Goal: Task Accomplishment & Management: Manage account settings

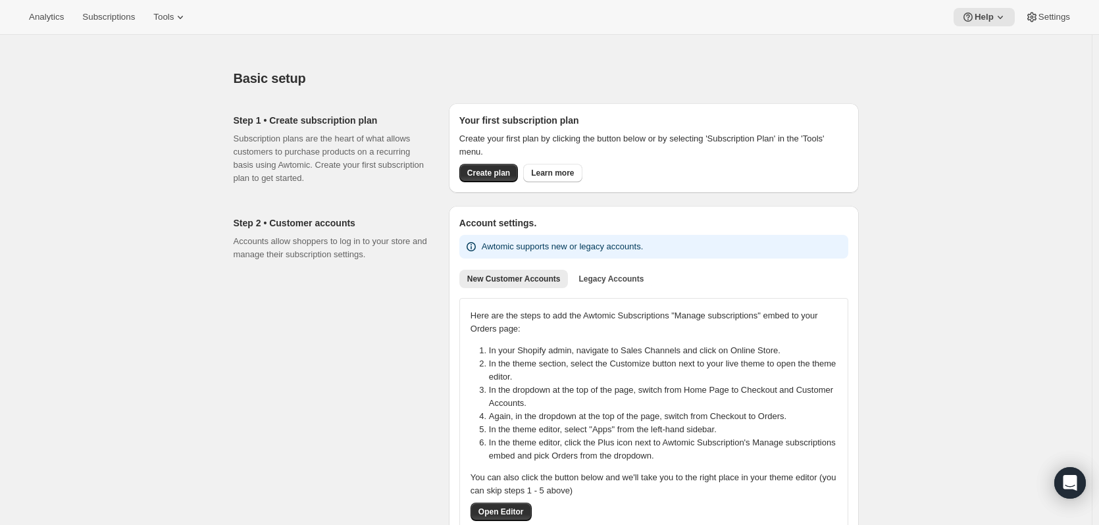
drag, startPoint x: 361, startPoint y: 263, endPoint x: 157, endPoint y: 244, distance: 204.9
click at [107, 12] on span "Subscriptions" at bounding box center [108, 17] width 53 height 11
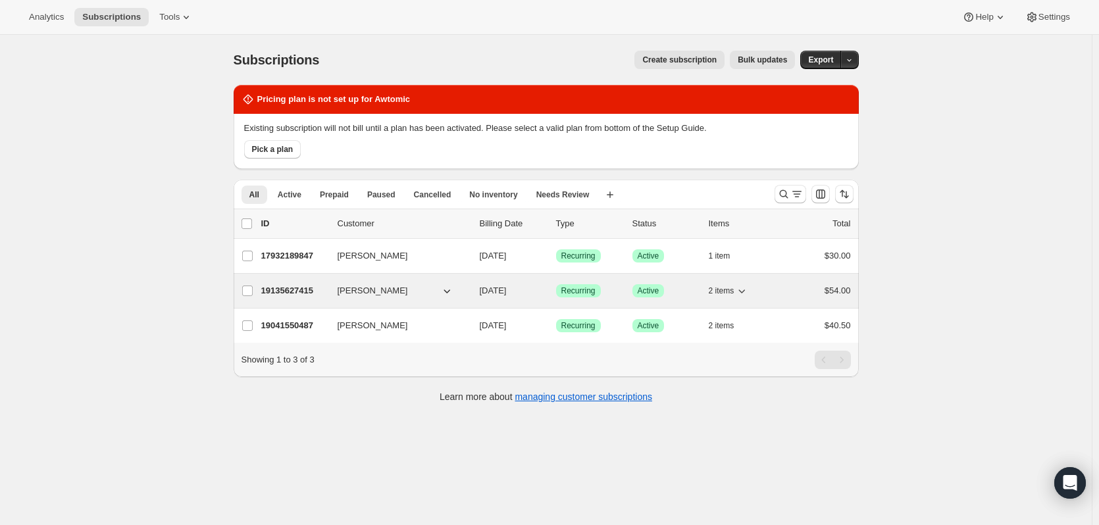
click at [399, 292] on button "[PERSON_NAME]" at bounding box center [396, 290] width 132 height 21
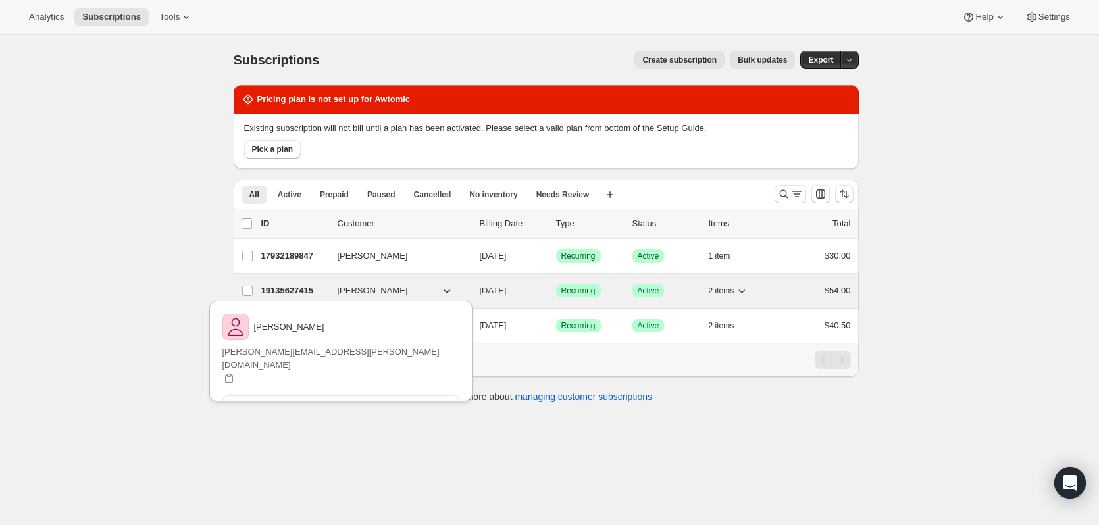
click at [278, 291] on p "19135627415" at bounding box center [294, 290] width 66 height 13
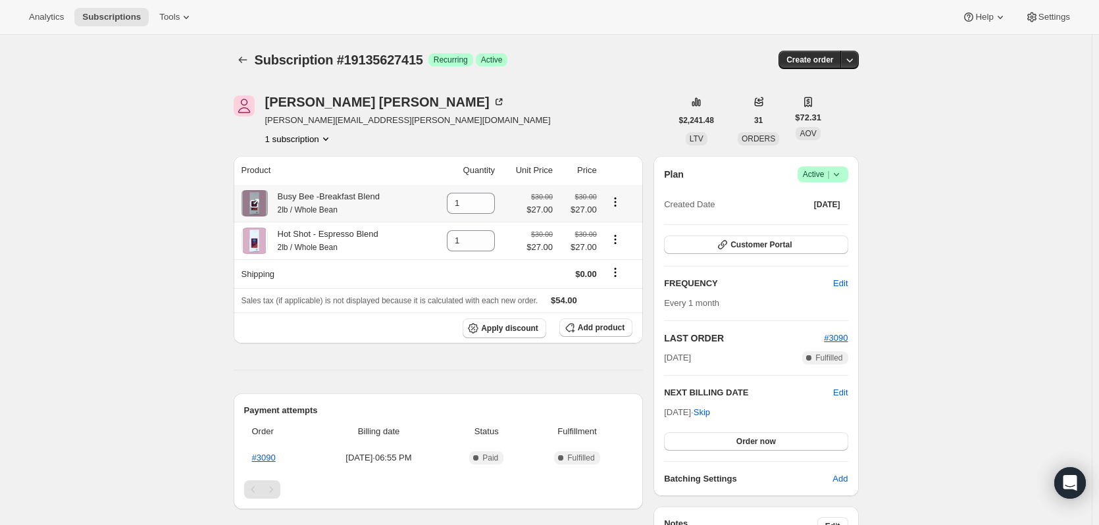
click at [613, 201] on icon "Product actions" at bounding box center [615, 201] width 13 height 13
click at [612, 252] on span "Swap variant" at bounding box center [618, 250] width 49 height 10
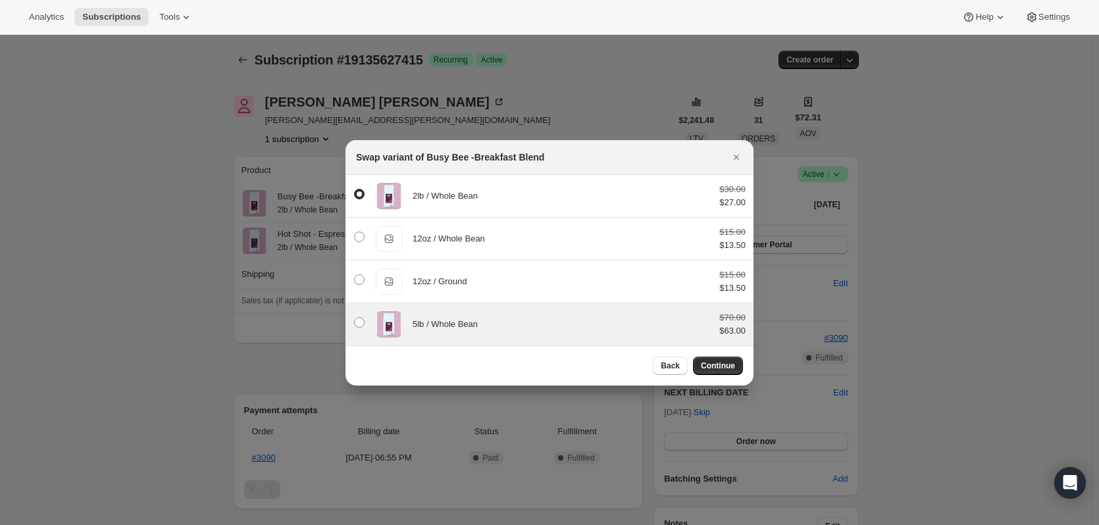
click at [480, 330] on div "5lb / Whole Bean" at bounding box center [561, 324] width 296 height 13
radio input "false"
radio input "true"
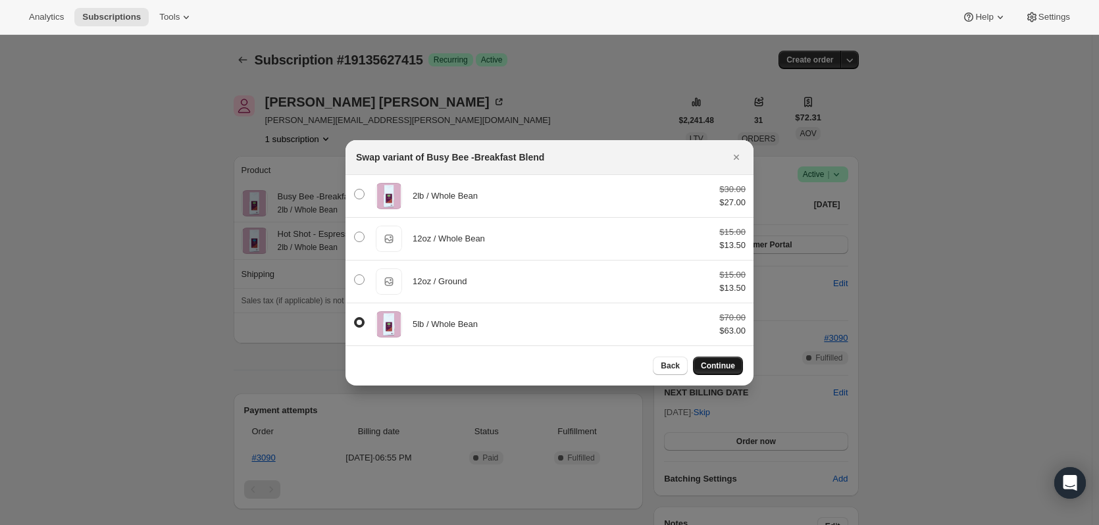
click at [719, 363] on span "Continue" at bounding box center [718, 366] width 34 height 11
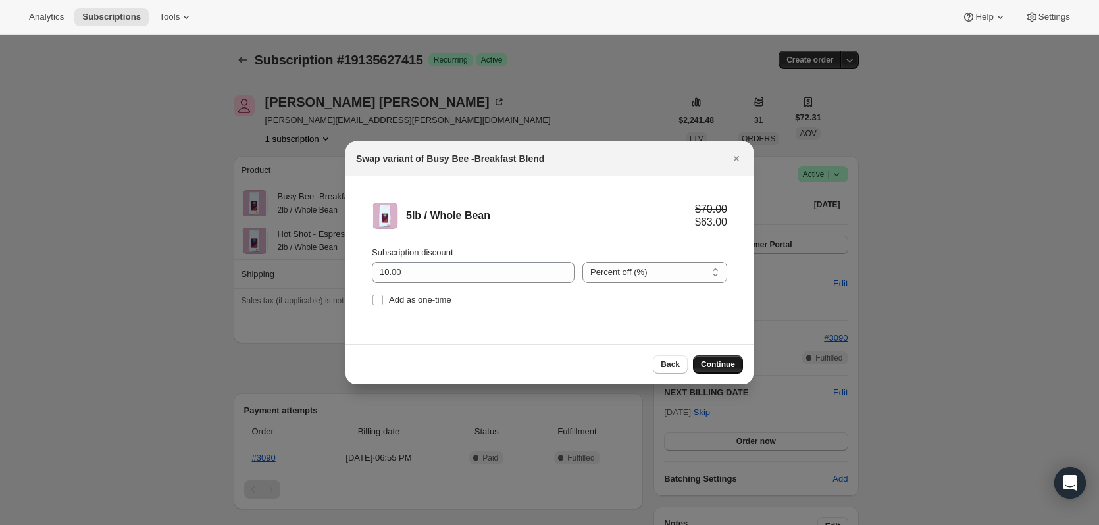
click at [714, 361] on span "Continue" at bounding box center [718, 364] width 34 height 11
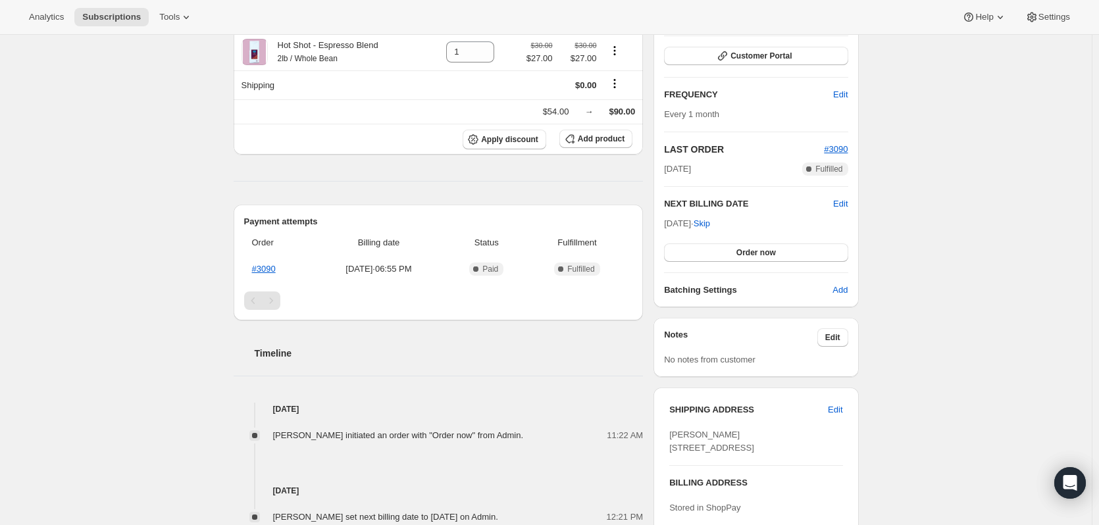
scroll to position [197, 0]
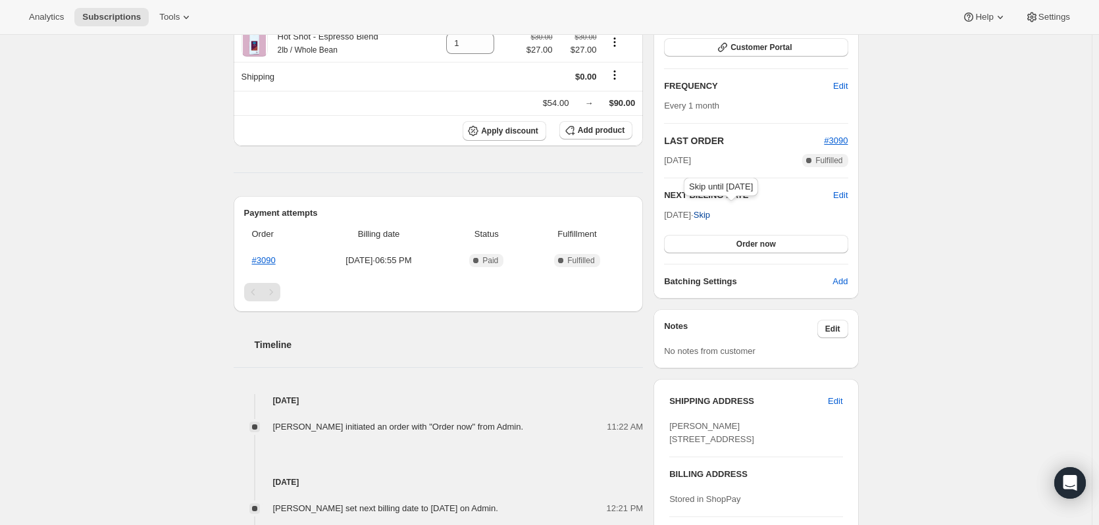
click at [710, 216] on span "Skip" at bounding box center [702, 215] width 16 height 13
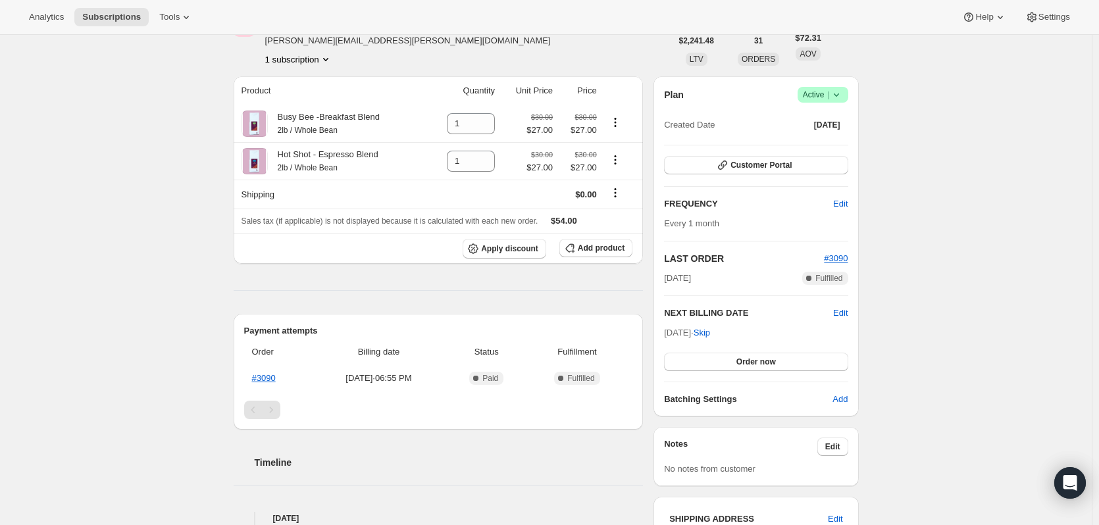
scroll to position [66, 0]
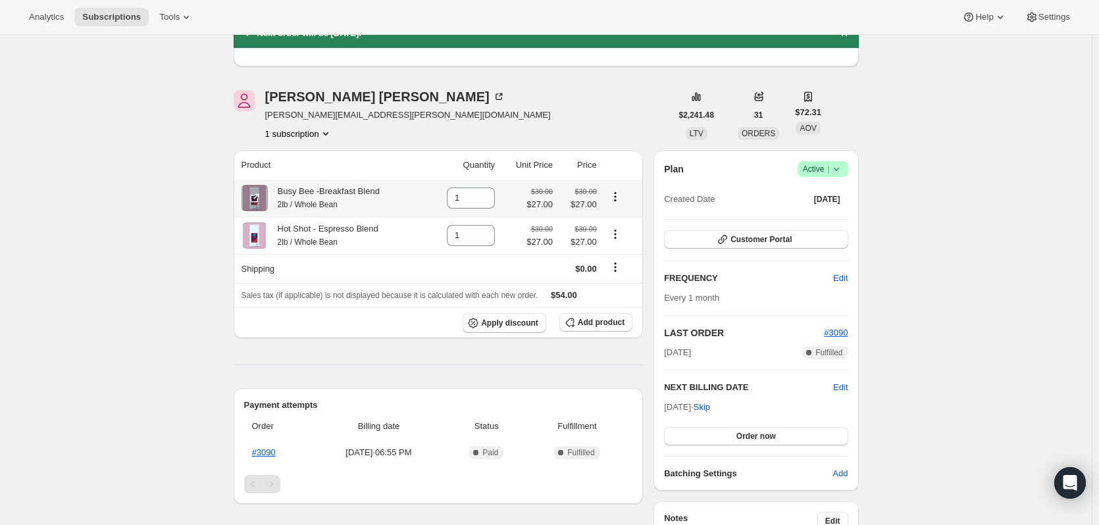
click at [619, 199] on icon "Product actions" at bounding box center [615, 196] width 13 height 13
click at [612, 248] on span "Swap variant" at bounding box center [618, 245] width 49 height 10
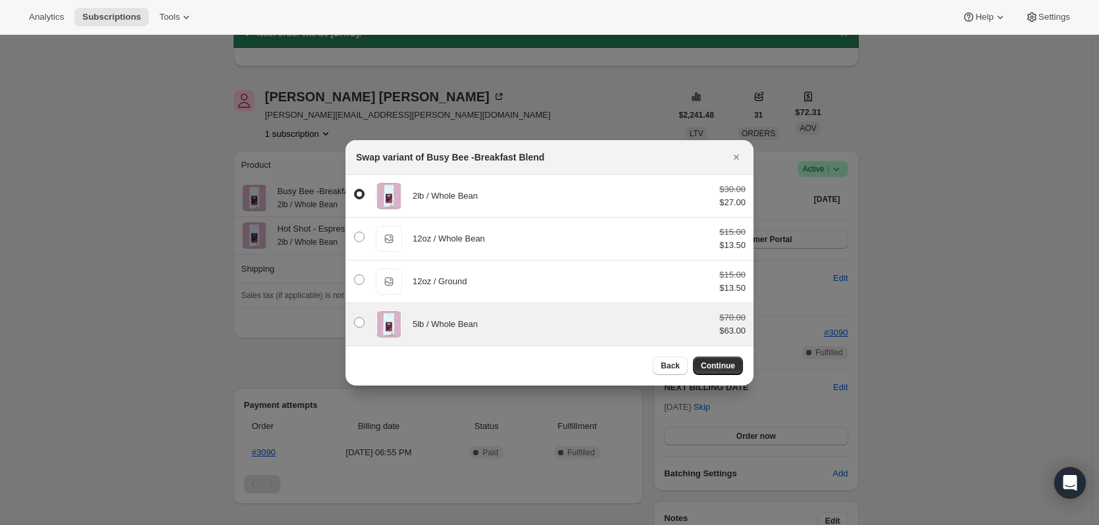
drag, startPoint x: 430, startPoint y: 326, endPoint x: 442, endPoint y: 340, distance: 18.7
click at [430, 326] on span "5lb / Whole Bean" at bounding box center [445, 324] width 65 height 10
radio input "false"
radio input "true"
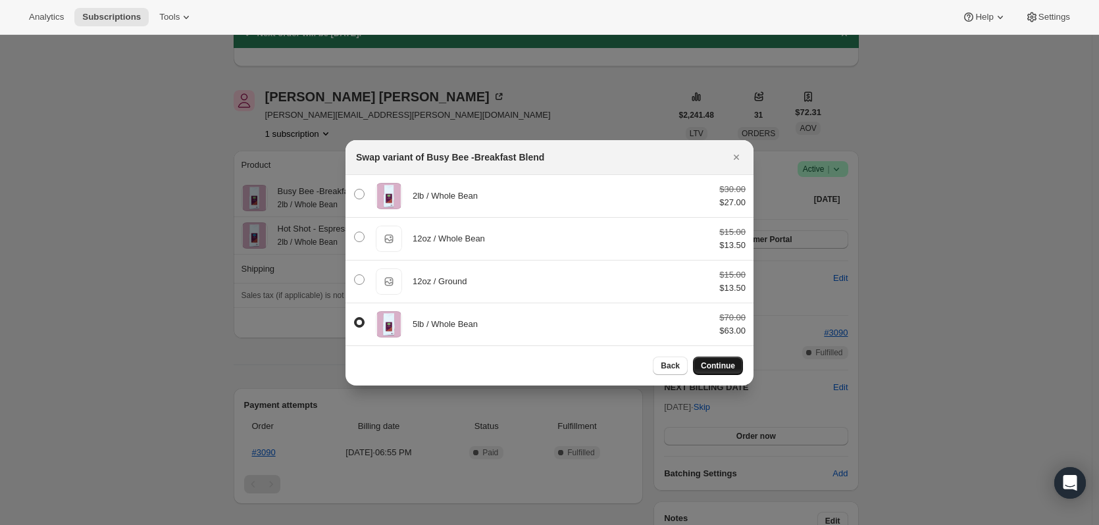
click at [715, 365] on span "Continue" at bounding box center [718, 366] width 34 height 11
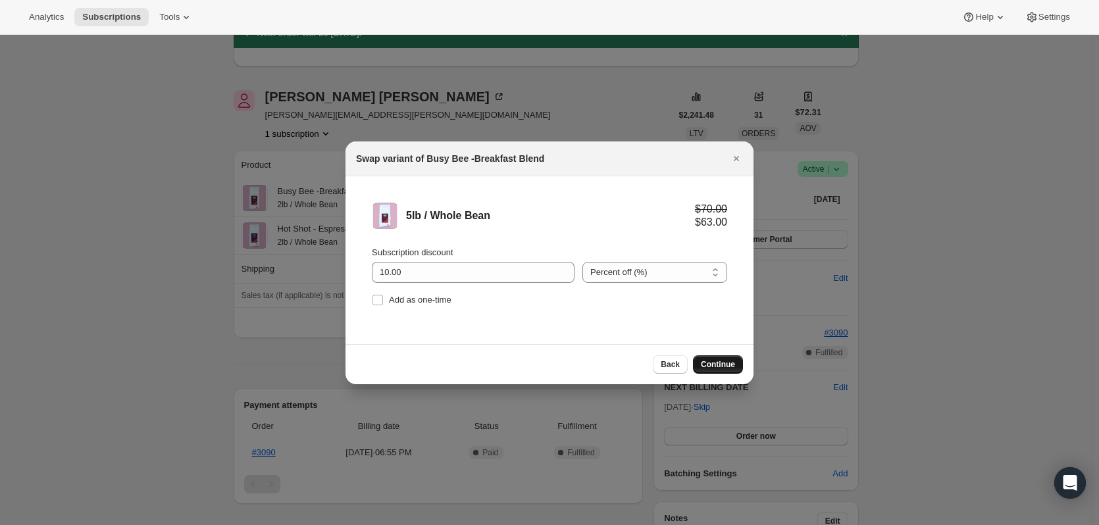
click at [717, 363] on span "Continue" at bounding box center [718, 364] width 34 height 11
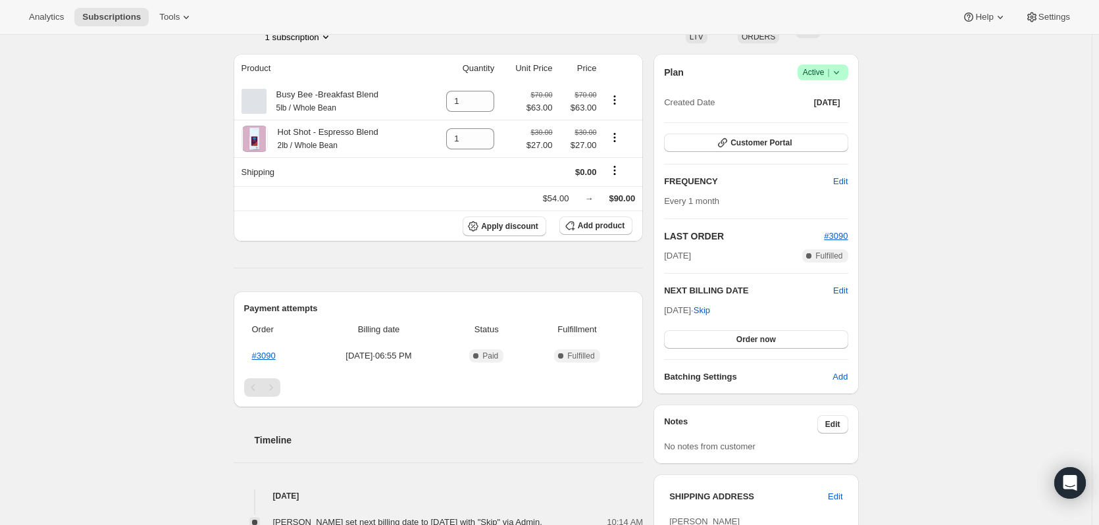
scroll to position [263, 0]
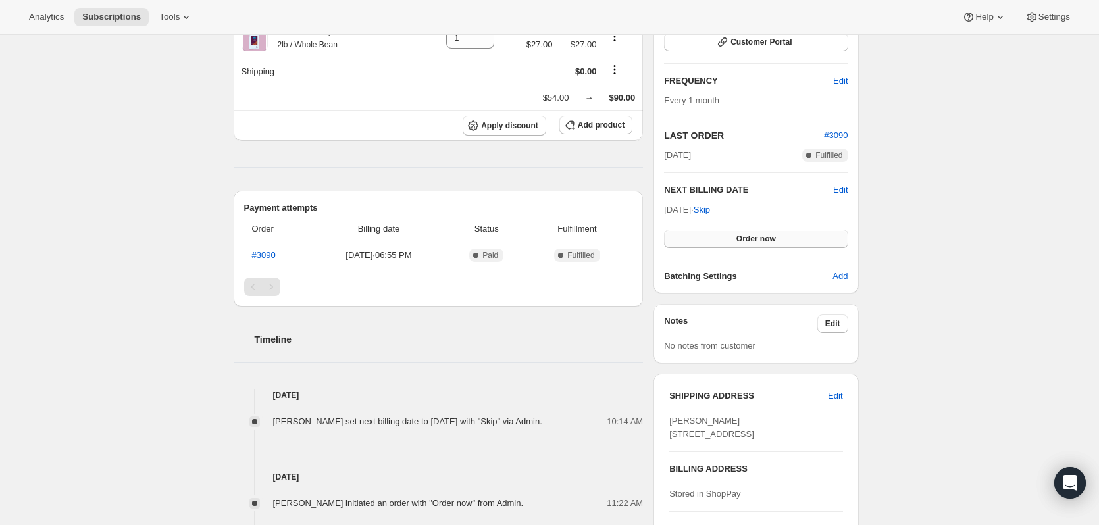
click at [707, 247] on button "Order now" at bounding box center [756, 239] width 184 height 18
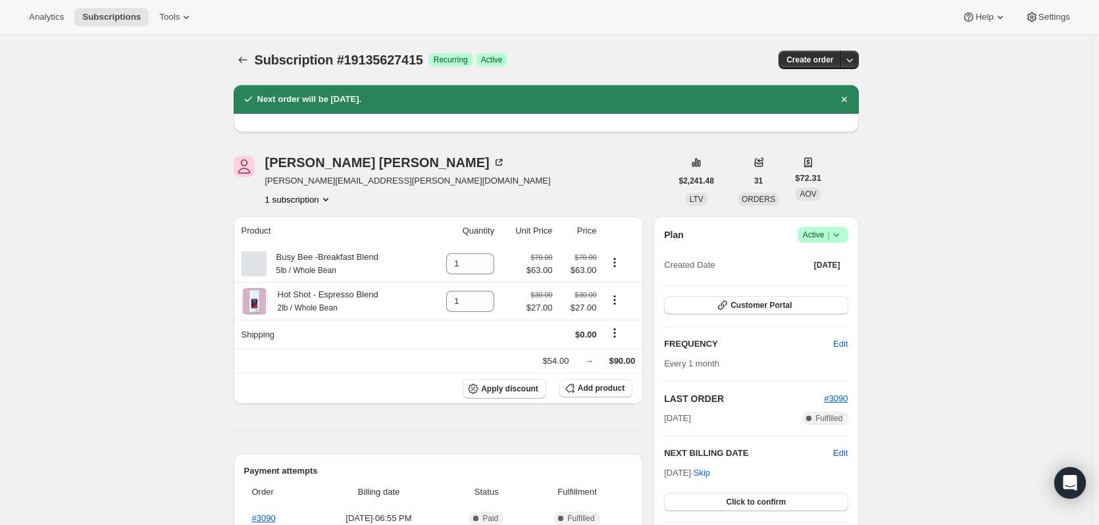
scroll to position [132, 0]
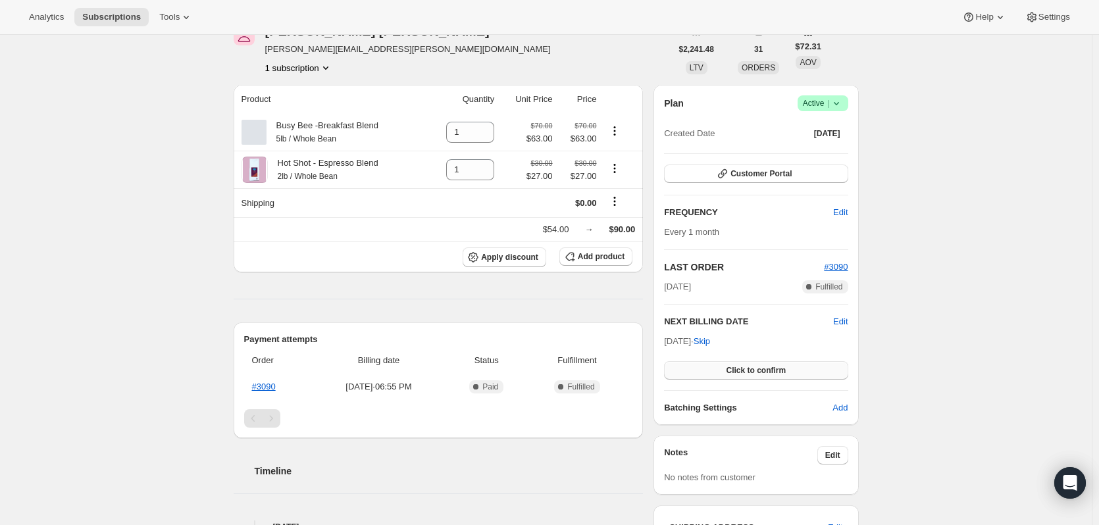
click at [721, 367] on button "Click to confirm" at bounding box center [756, 370] width 184 height 18
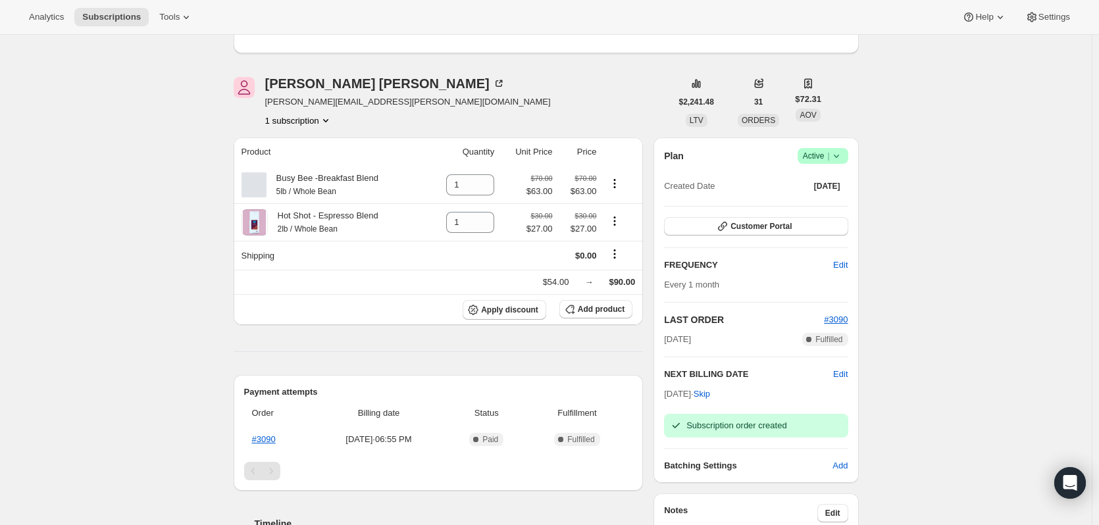
scroll to position [0, 0]
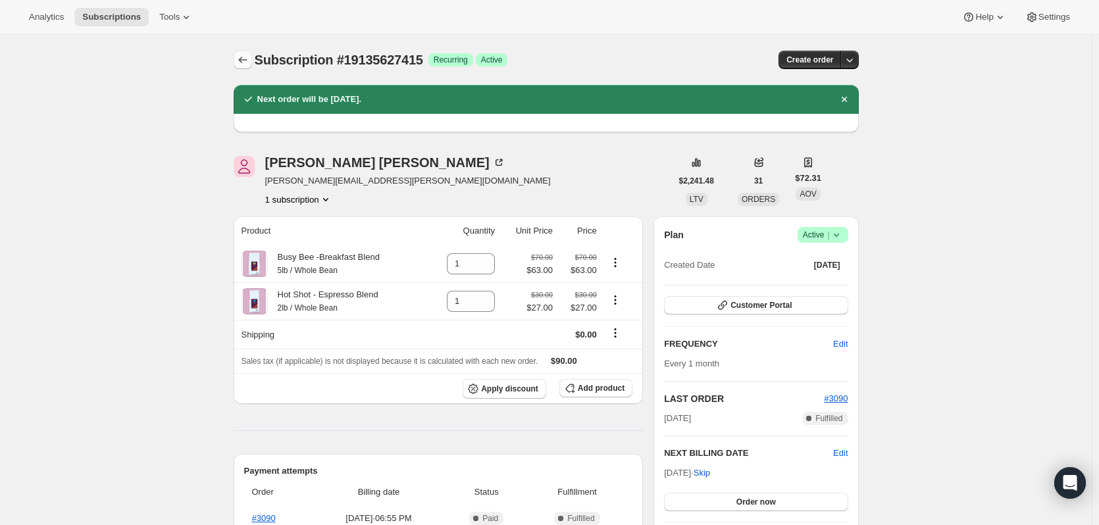
click at [249, 58] on icon "Subscriptions" at bounding box center [242, 59] width 13 height 13
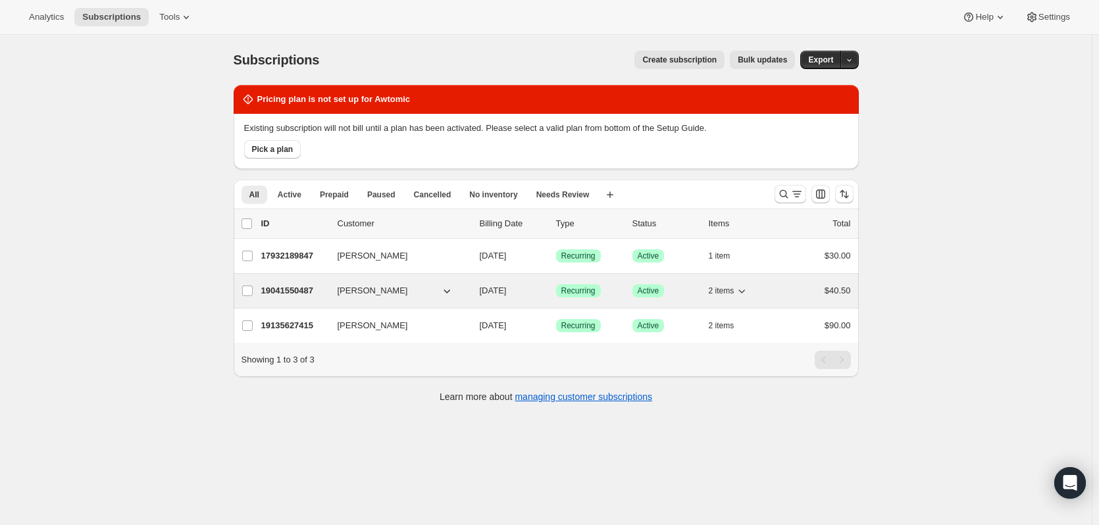
click at [426, 288] on button "[PERSON_NAME]" at bounding box center [396, 290] width 132 height 21
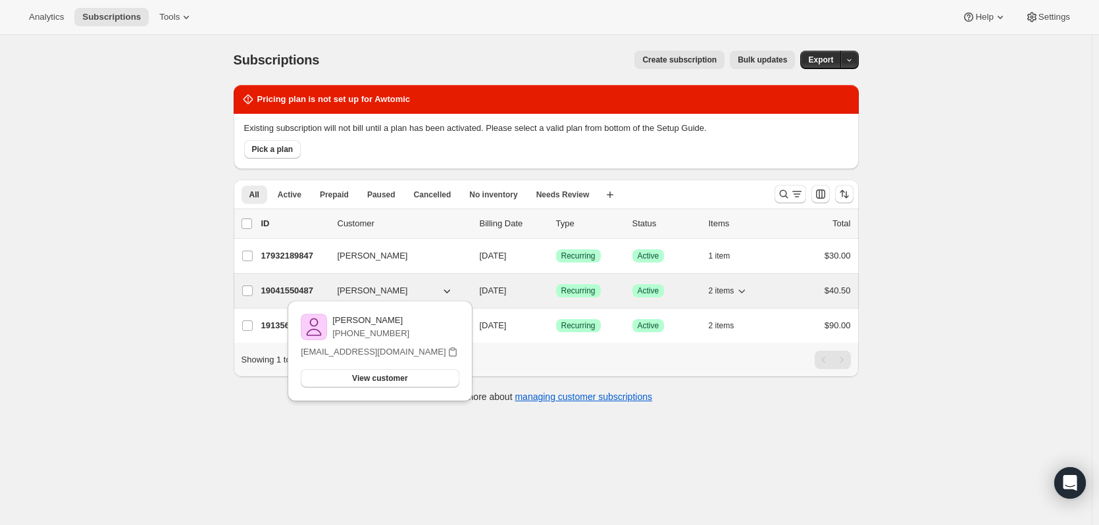
click at [388, 290] on span "[PERSON_NAME]" at bounding box center [373, 290] width 70 height 13
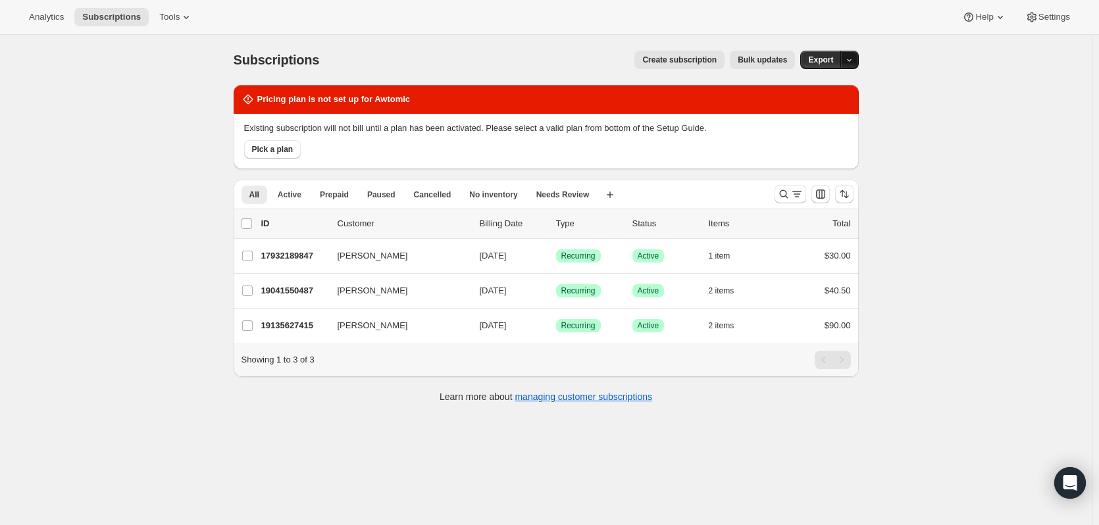
click at [843, 59] on button "button" at bounding box center [849, 60] width 18 height 18
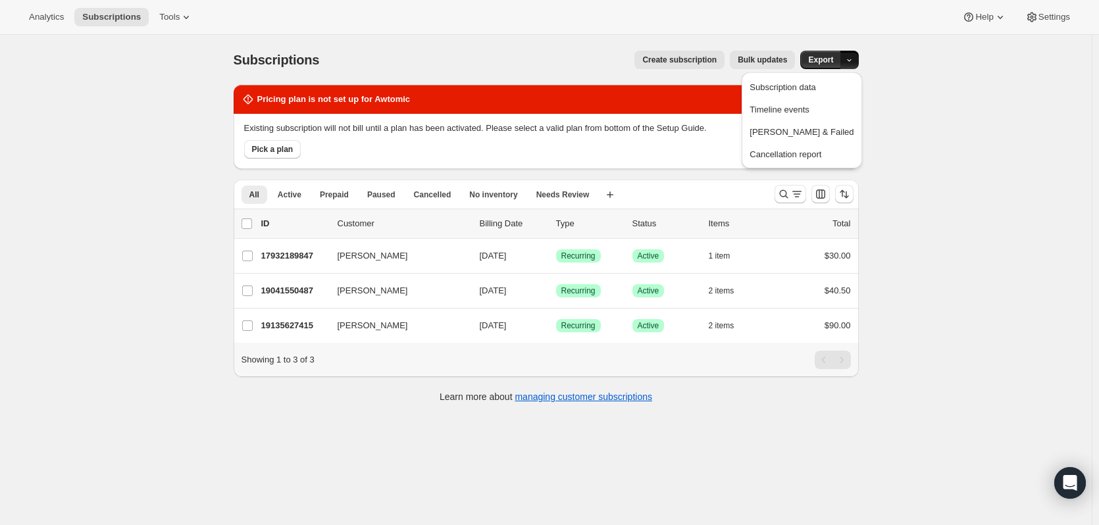
click at [951, 99] on div "Subscriptions. This page is ready Subscriptions Create subscription Bulk update…" at bounding box center [546, 297] width 1092 height 525
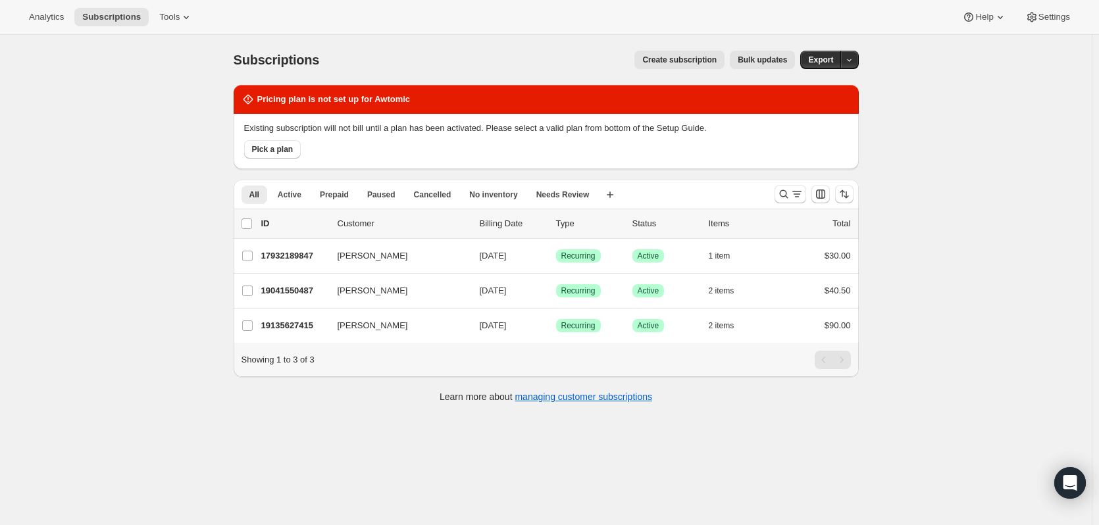
click at [782, 440] on div "Subscriptions. This page is ready Subscriptions Create subscription Bulk update…" at bounding box center [546, 297] width 1092 height 525
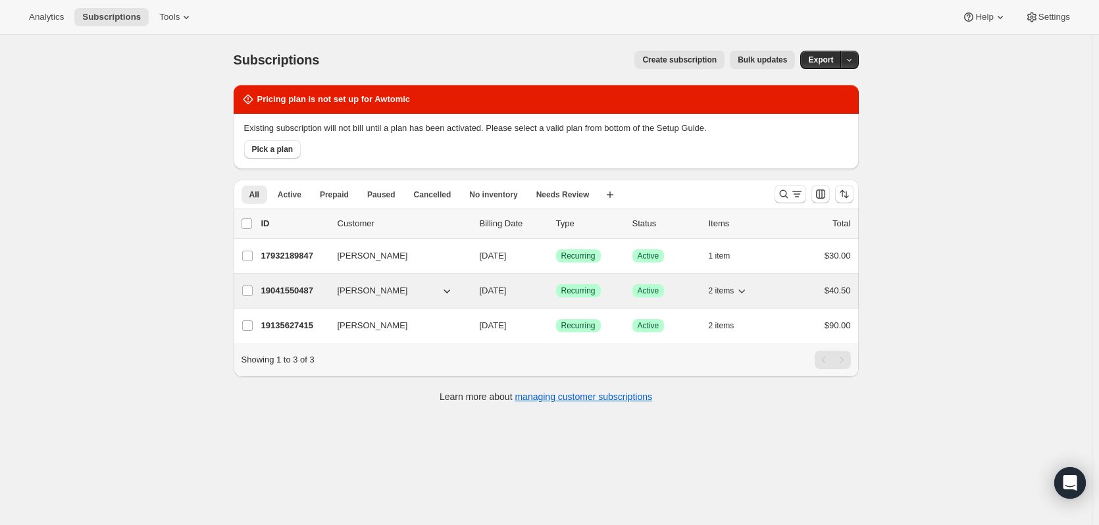
click at [492, 292] on span "08/29/2025" at bounding box center [493, 291] width 27 height 10
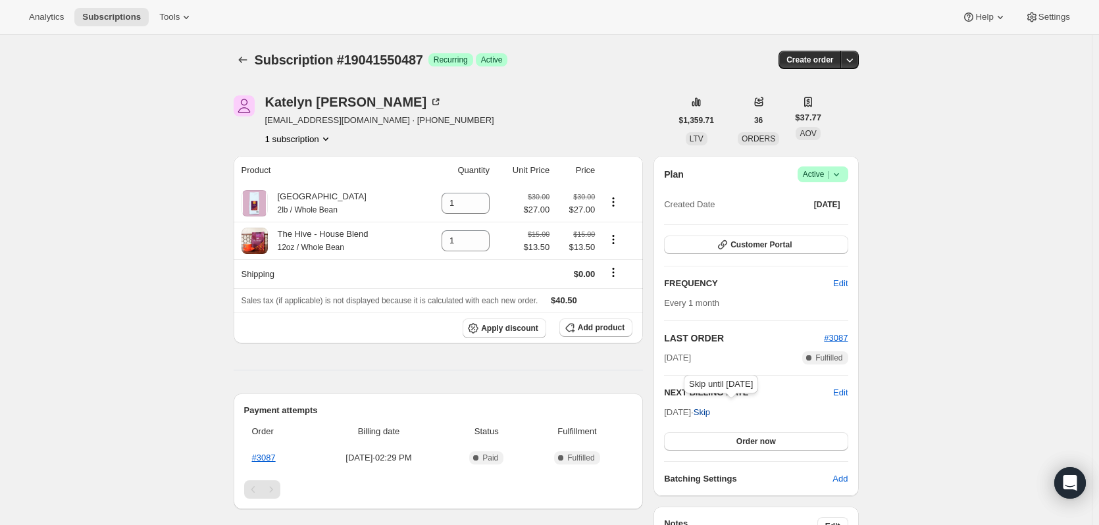
click at [710, 414] on span "Skip" at bounding box center [702, 412] width 16 height 13
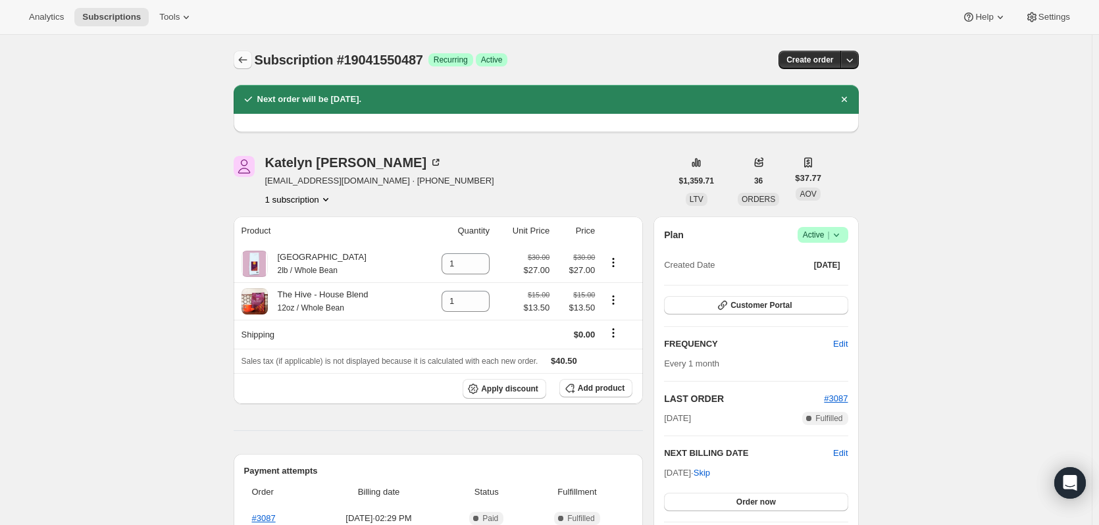
click at [247, 64] on icon "Subscriptions" at bounding box center [242, 59] width 13 height 13
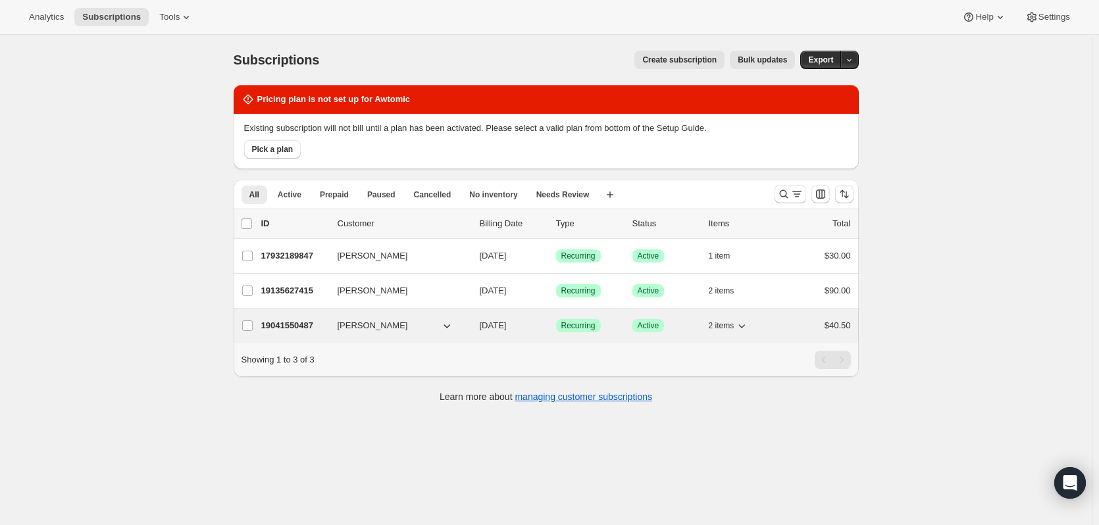
click at [363, 330] on span "[PERSON_NAME]" at bounding box center [373, 325] width 70 height 13
click at [466, 330] on div "[PERSON_NAME]" at bounding box center [404, 325] width 132 height 13
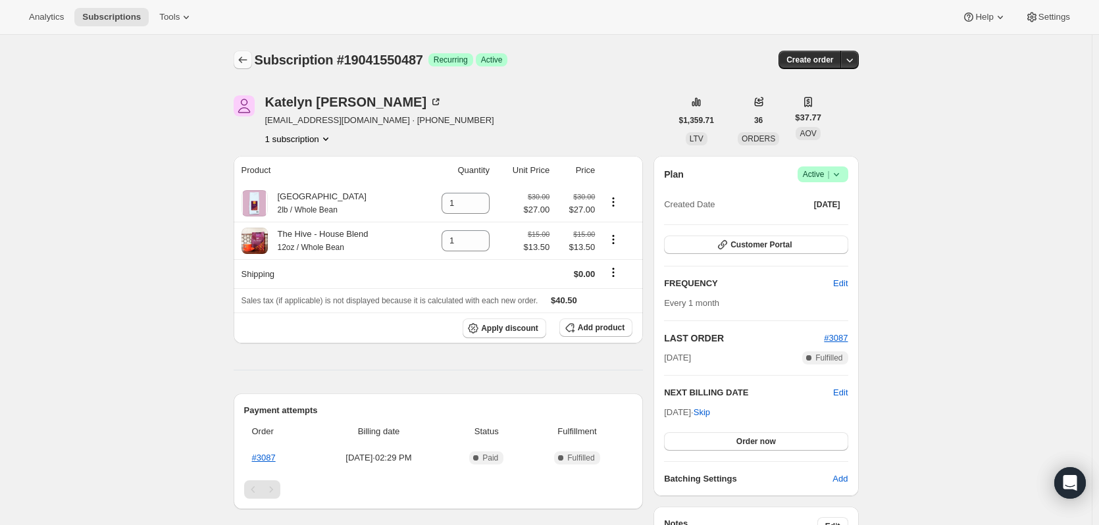
click at [242, 58] on icon "Subscriptions" at bounding box center [242, 59] width 13 height 13
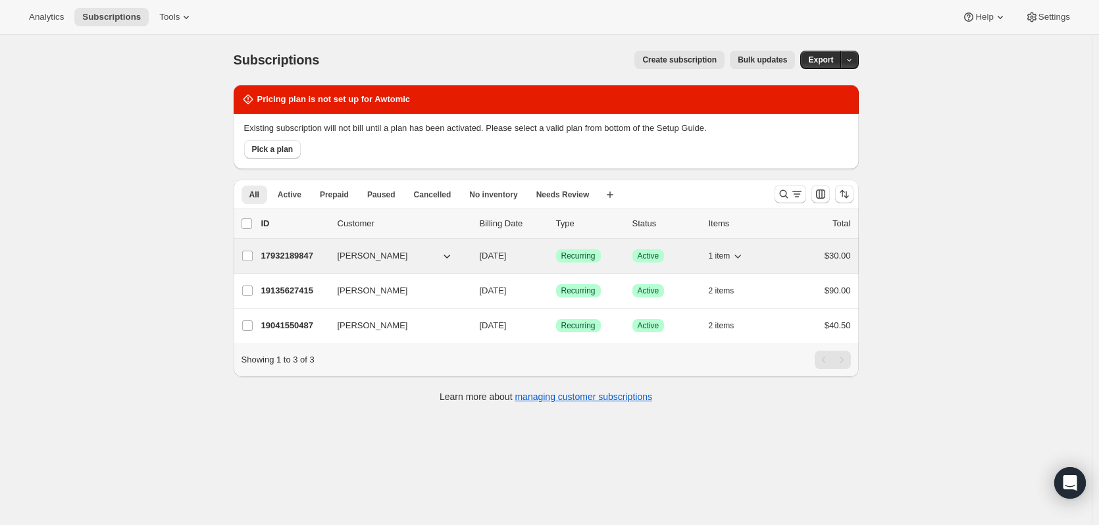
click at [532, 253] on p "08/29/2025" at bounding box center [513, 255] width 66 height 13
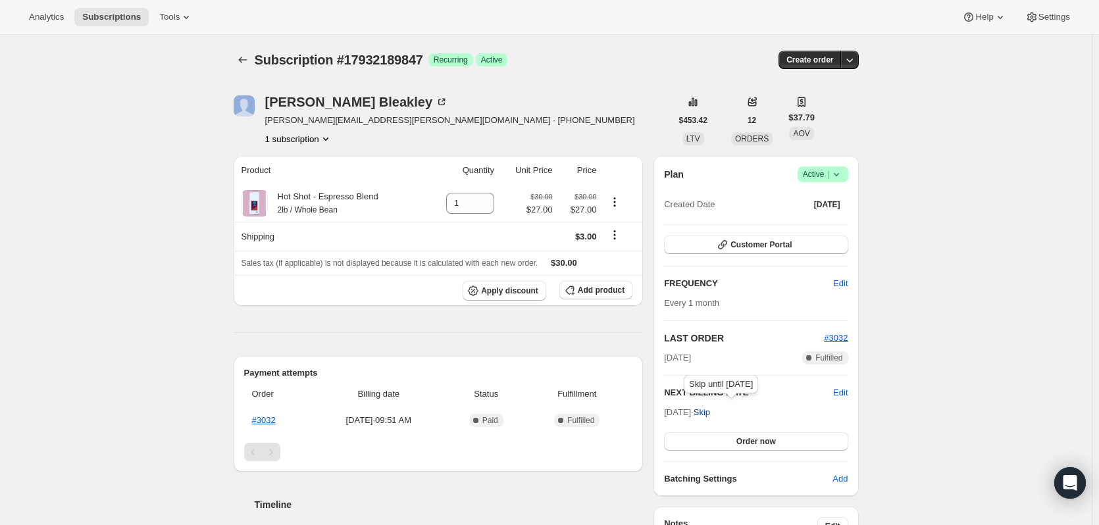
click at [710, 409] on span "Skip" at bounding box center [702, 412] width 16 height 13
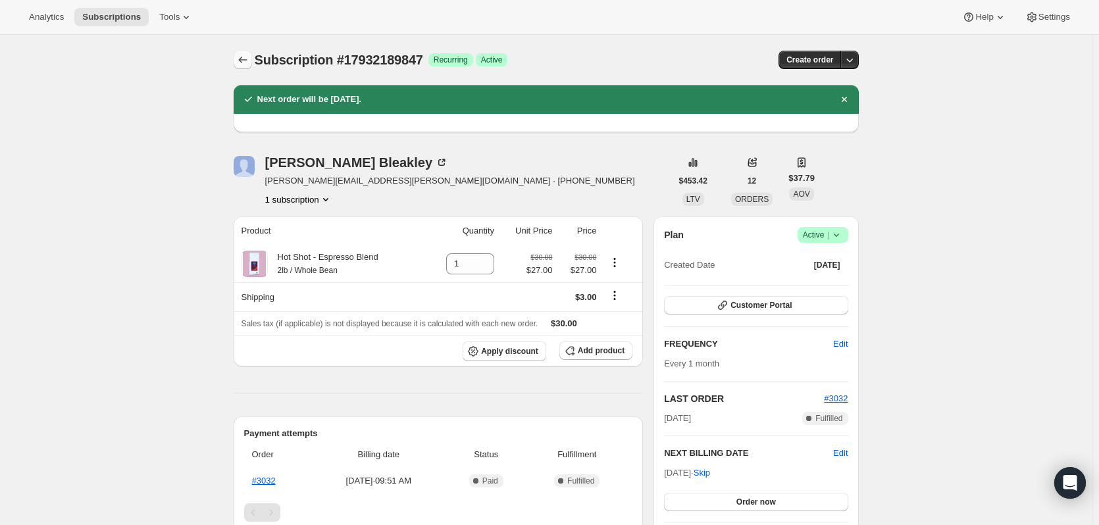
click at [247, 57] on icon "Subscriptions" at bounding box center [242, 59] width 13 height 13
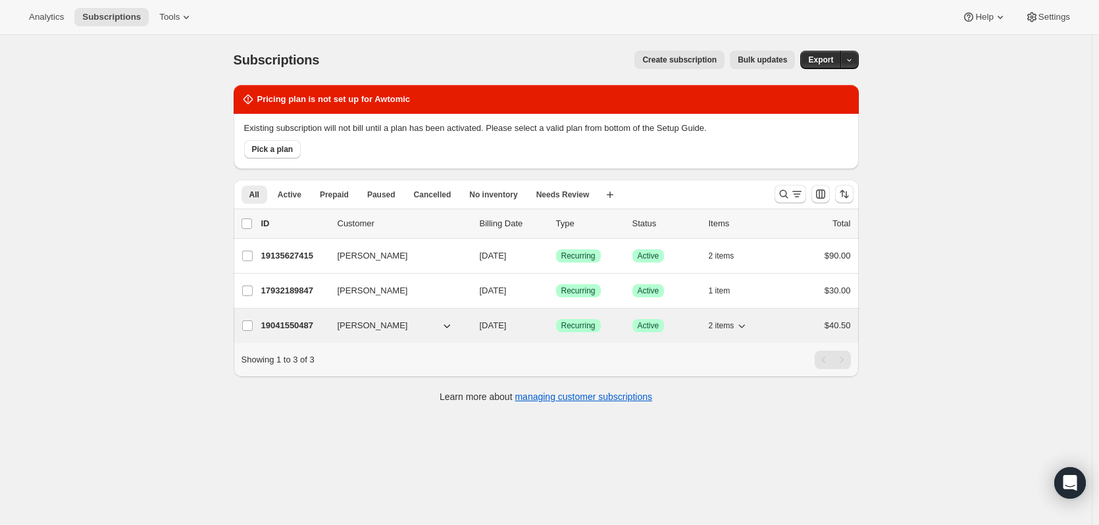
click at [394, 328] on span "[PERSON_NAME]" at bounding box center [373, 325] width 70 height 13
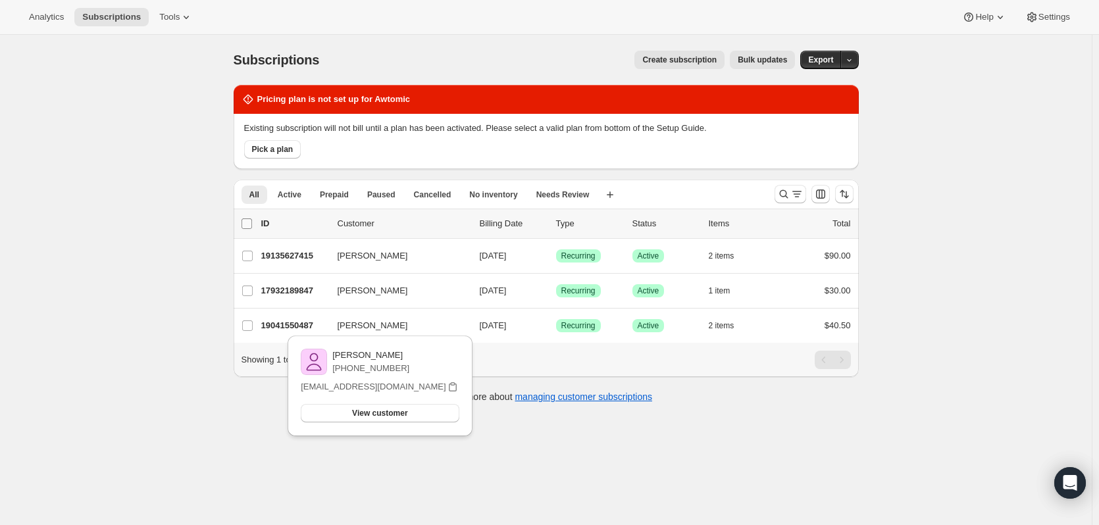
click at [252, 222] on input "0 selected" at bounding box center [247, 223] width 11 height 11
checkbox input "true"
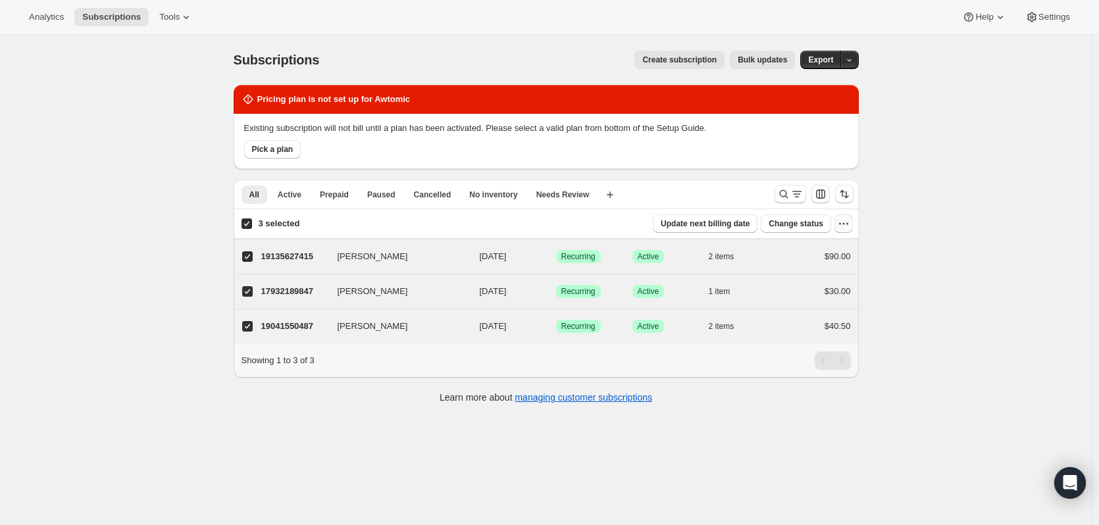
click at [850, 225] on icon "button" at bounding box center [843, 223] width 13 height 13
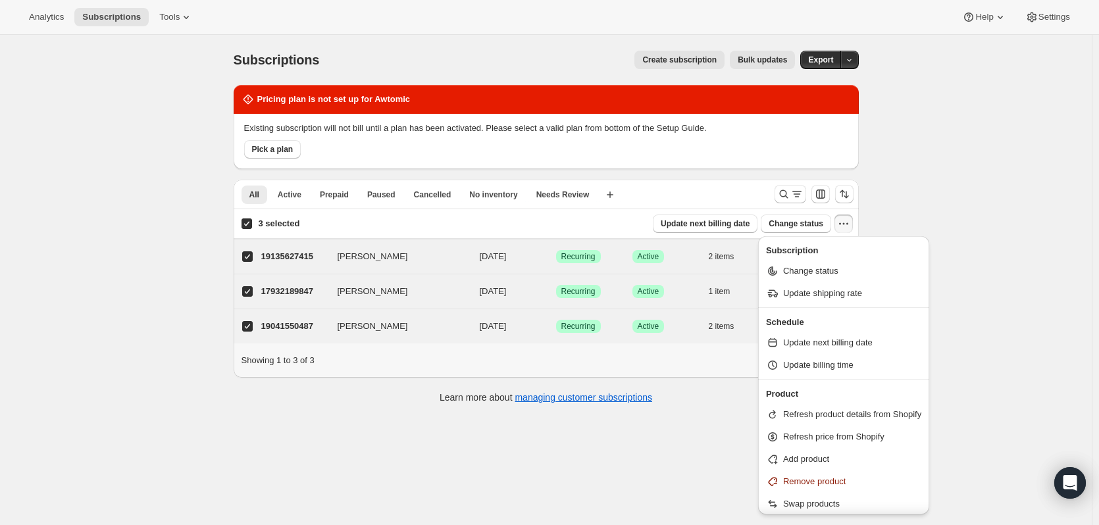
click at [741, 195] on div "All Active Prepaid Paused Cancelled No inventory Needs Review More views All Ac…" at bounding box center [499, 194] width 530 height 29
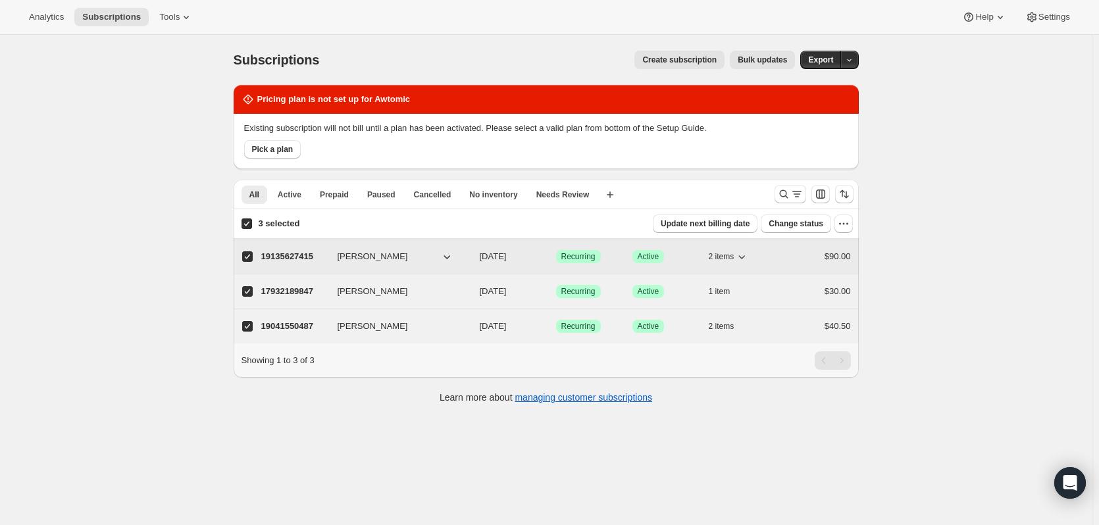
click at [295, 257] on p "19135627415" at bounding box center [294, 256] width 66 height 13
checkbox input "false"
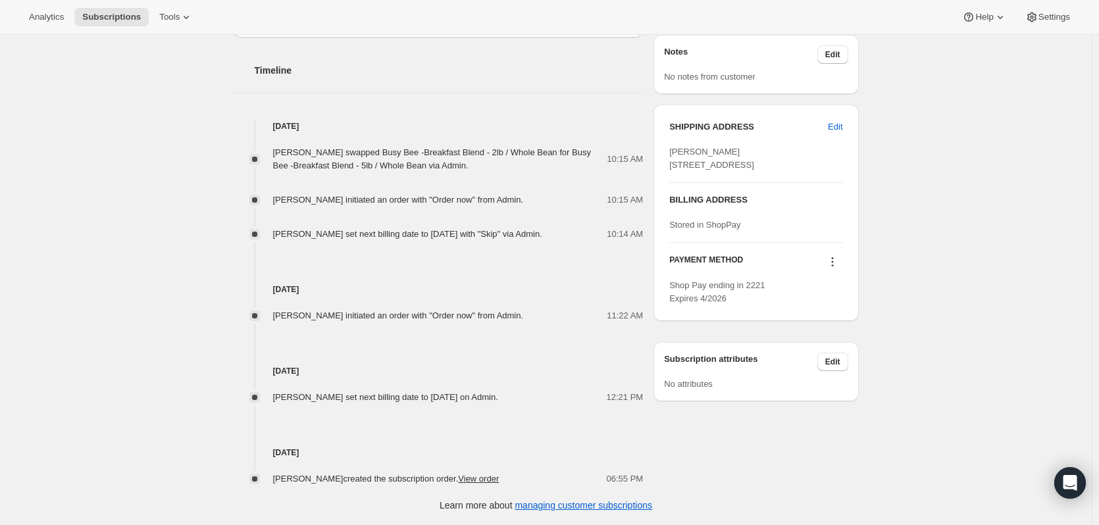
scroll to position [485, 0]
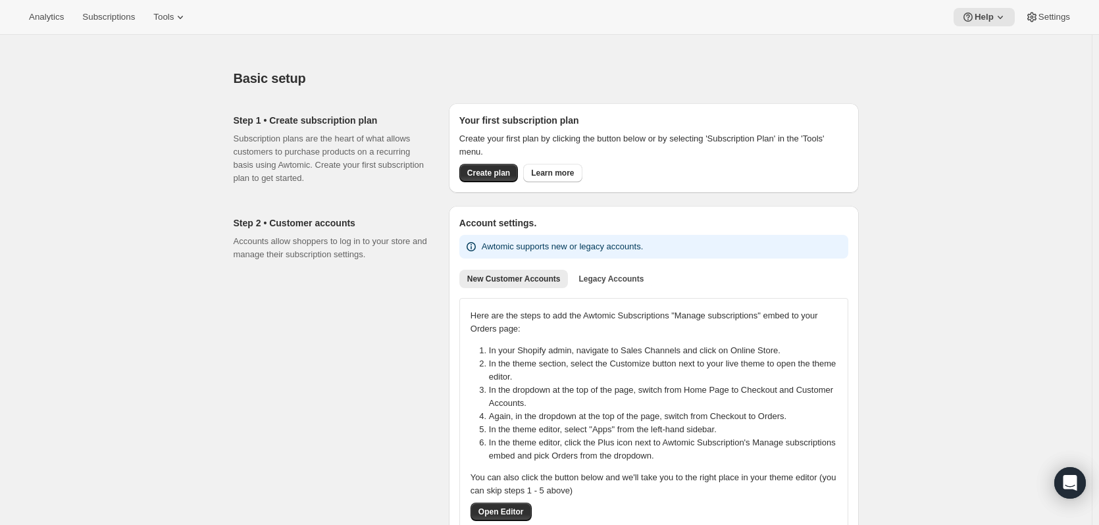
drag, startPoint x: 174, startPoint y: 174, endPoint x: 166, endPoint y: 165, distance: 11.7
drag, startPoint x: 166, startPoint y: 165, endPoint x: 100, endPoint y: 18, distance: 161.1
click at [100, 18] on span "Subscriptions" at bounding box center [108, 17] width 53 height 11
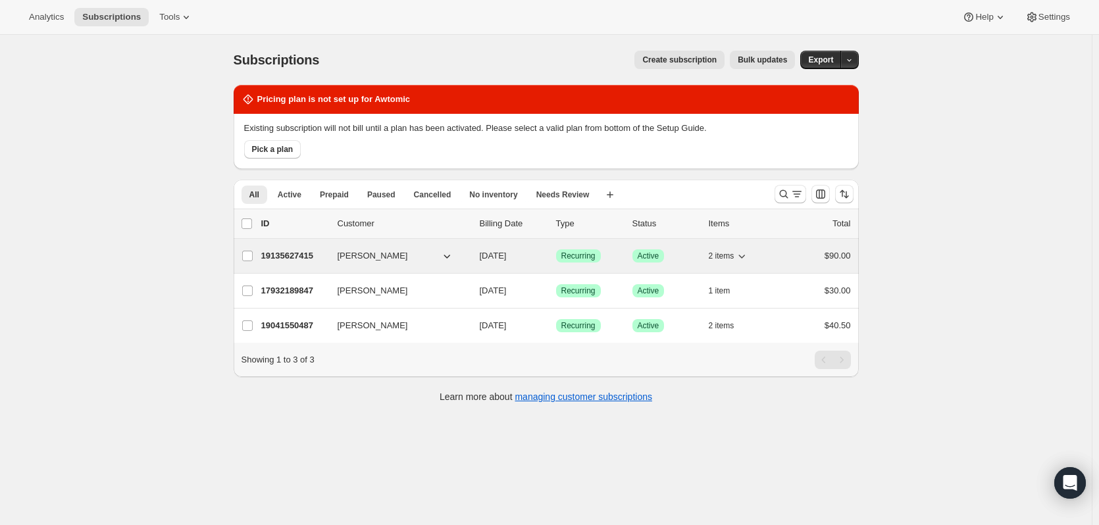
click at [358, 259] on span "[PERSON_NAME]" at bounding box center [373, 255] width 70 height 13
drag, startPoint x: 324, startPoint y: 251, endPoint x: 309, endPoint y: 251, distance: 14.5
click at [311, 251] on p "19135627415" at bounding box center [294, 255] width 66 height 13
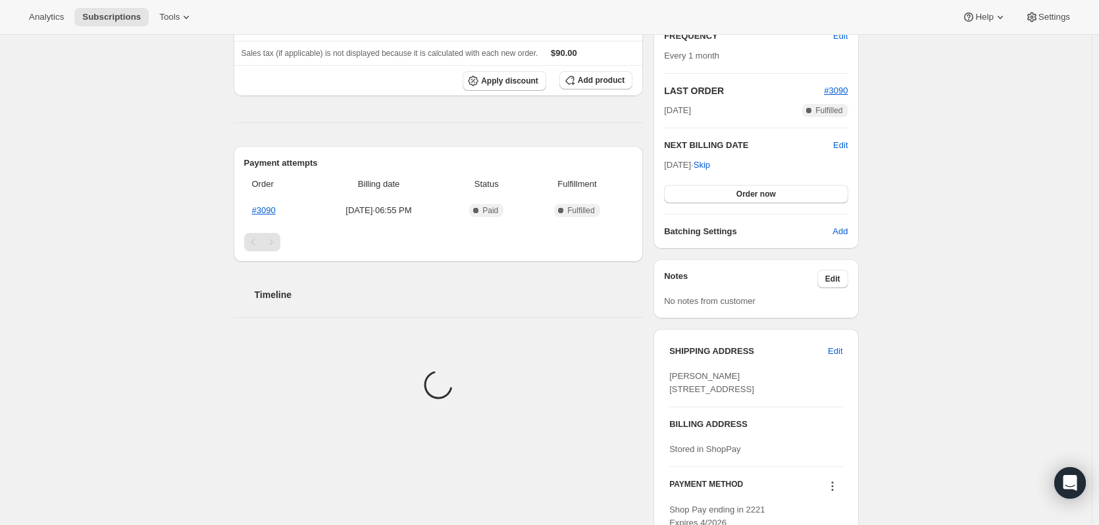
scroll to position [263, 0]
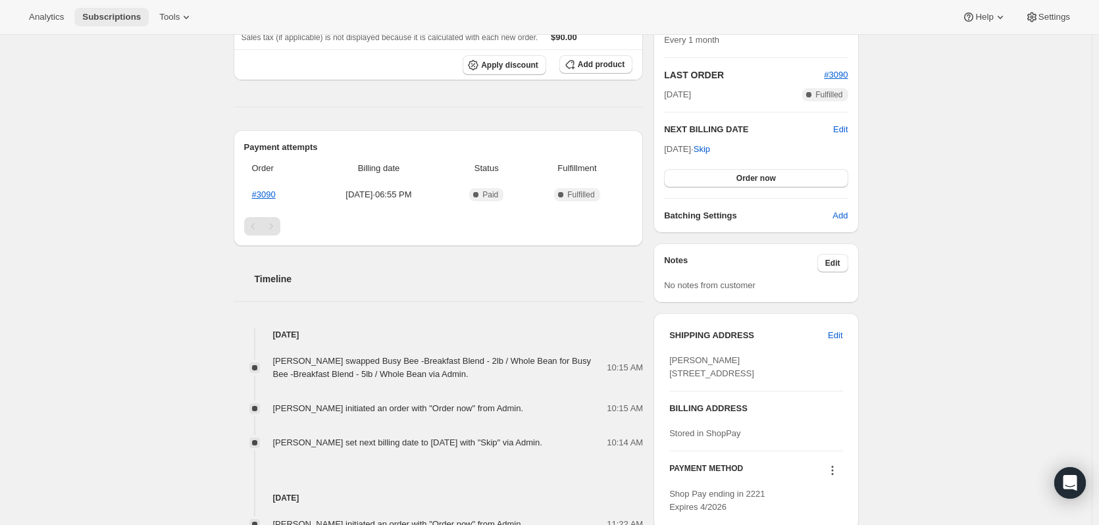
click at [94, 18] on span "Subscriptions" at bounding box center [111, 17] width 59 height 11
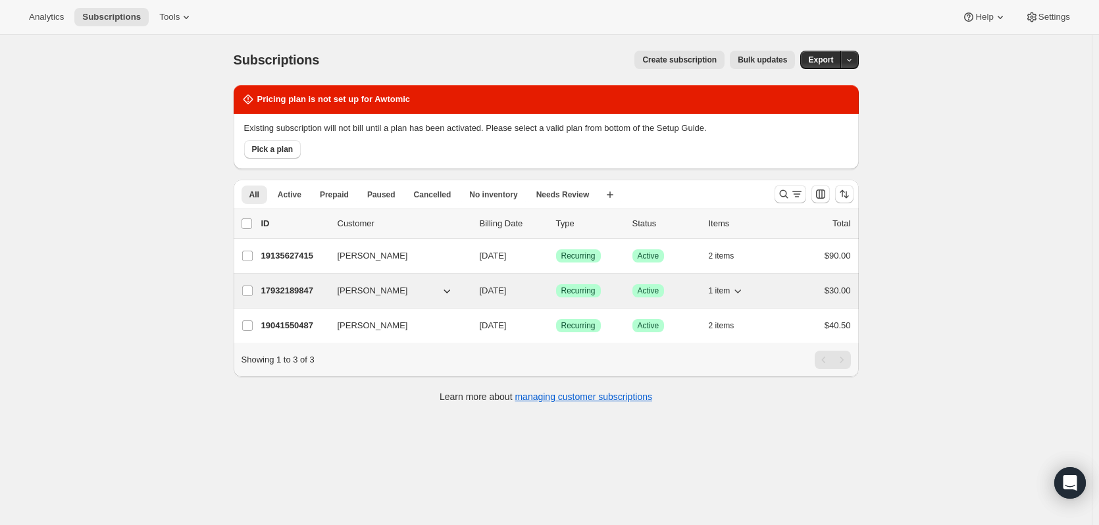
click at [355, 289] on span "[PERSON_NAME]" at bounding box center [373, 290] width 70 height 13
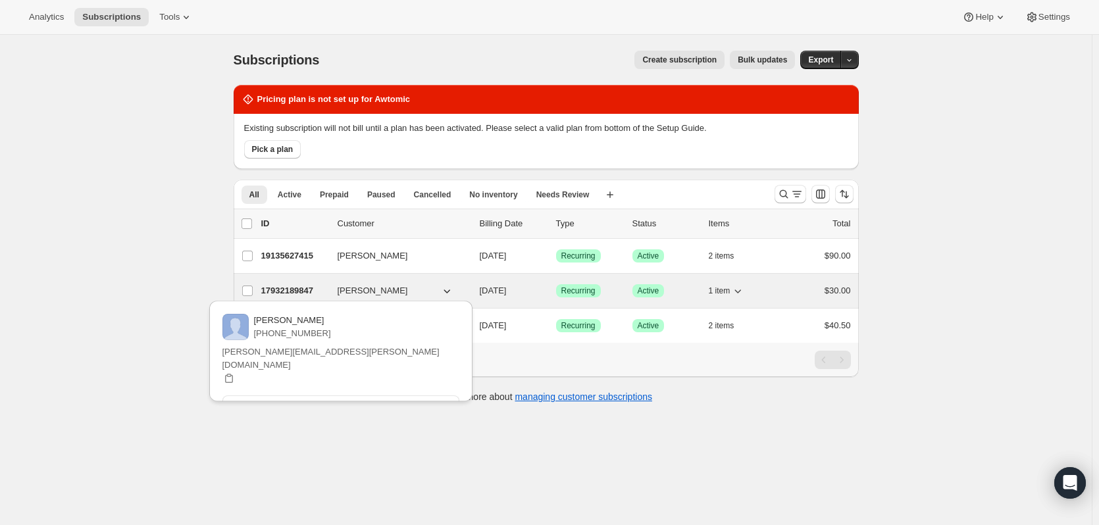
click at [309, 287] on p "17932189847" at bounding box center [294, 290] width 66 height 13
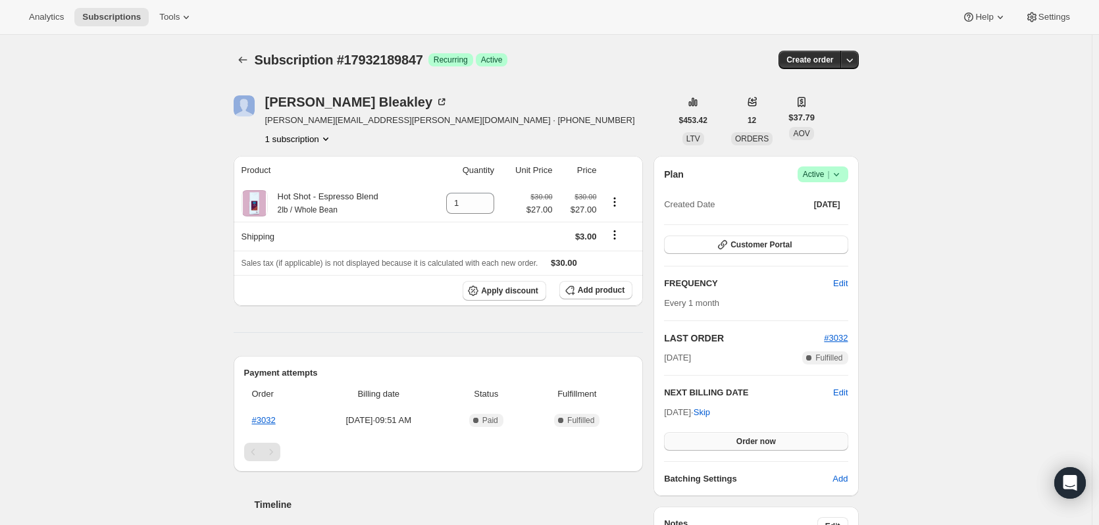
click at [763, 438] on span "Order now" at bounding box center [755, 441] width 39 height 11
click at [781, 443] on span "Click to confirm" at bounding box center [756, 441] width 60 height 11
click at [255, 68] on div at bounding box center [244, 60] width 21 height 18
click at [249, 63] on icon "Subscriptions" at bounding box center [242, 59] width 13 height 13
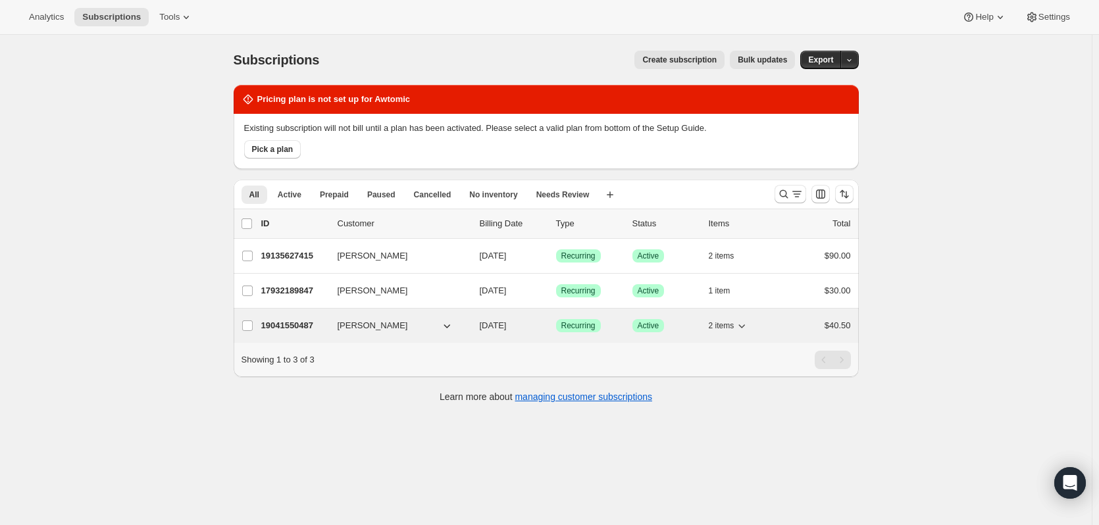
click at [421, 324] on button "[PERSON_NAME]" at bounding box center [396, 325] width 132 height 21
click at [293, 320] on p "19041550487" at bounding box center [294, 325] width 66 height 13
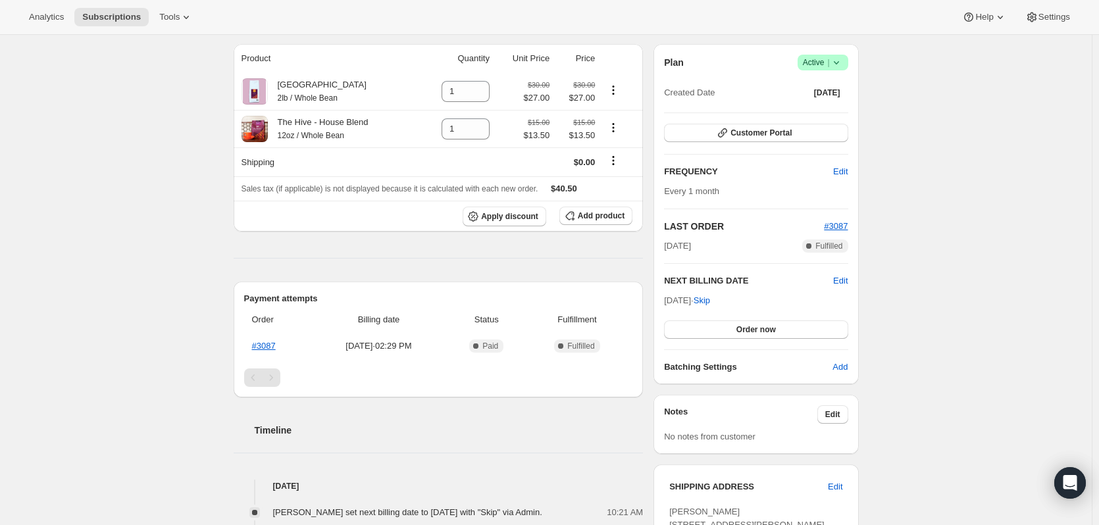
scroll to position [97, 0]
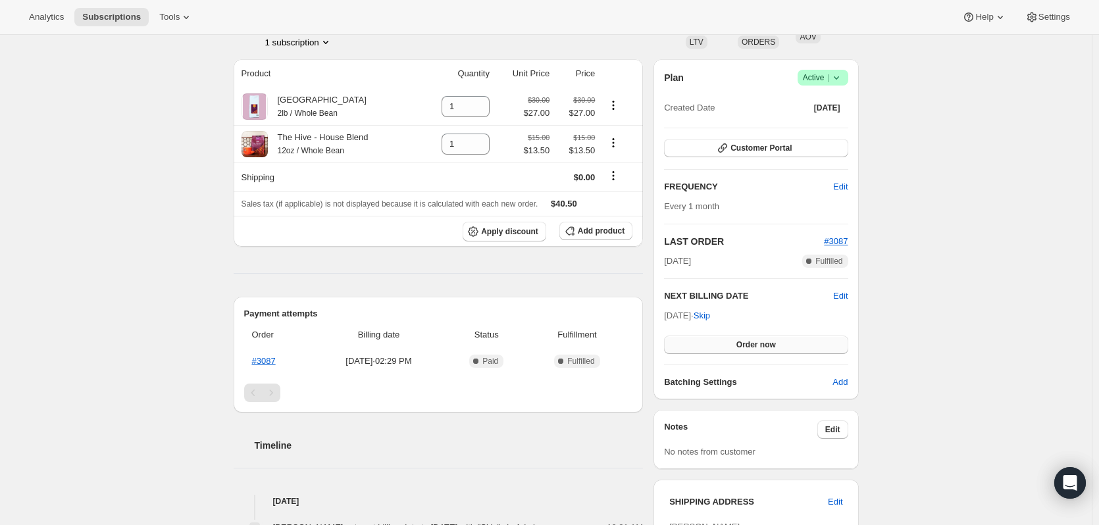
click at [763, 346] on span "Order now" at bounding box center [755, 345] width 39 height 11
click at [767, 343] on span "Click to confirm" at bounding box center [756, 345] width 60 height 11
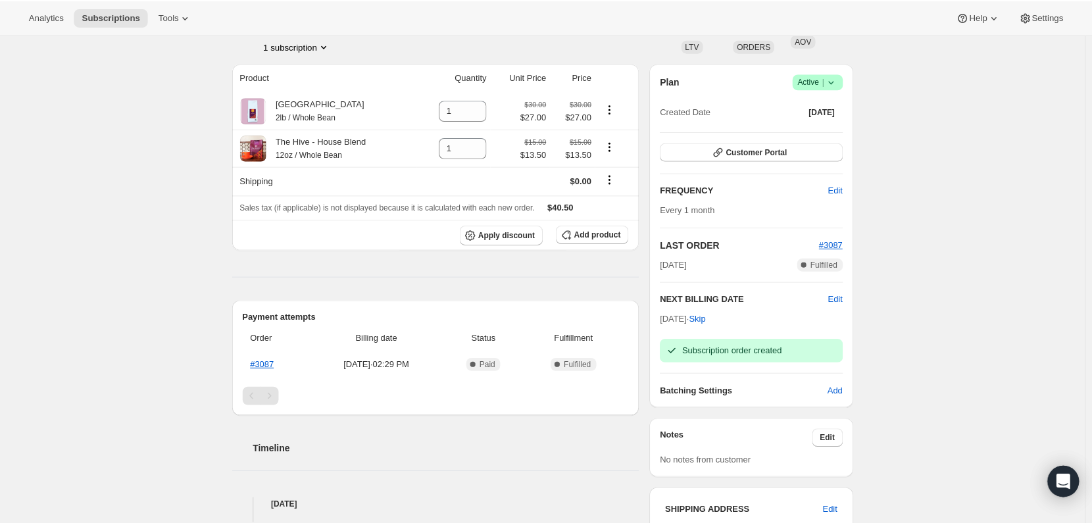
scroll to position [0, 0]
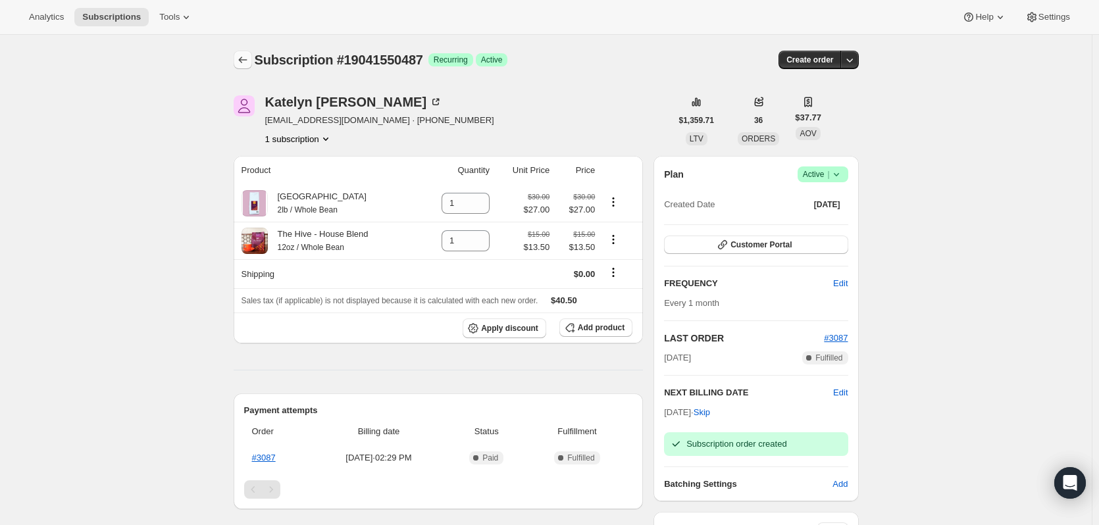
click at [245, 64] on icon "Subscriptions" at bounding box center [242, 59] width 13 height 13
